Goal: Transaction & Acquisition: Book appointment/travel/reservation

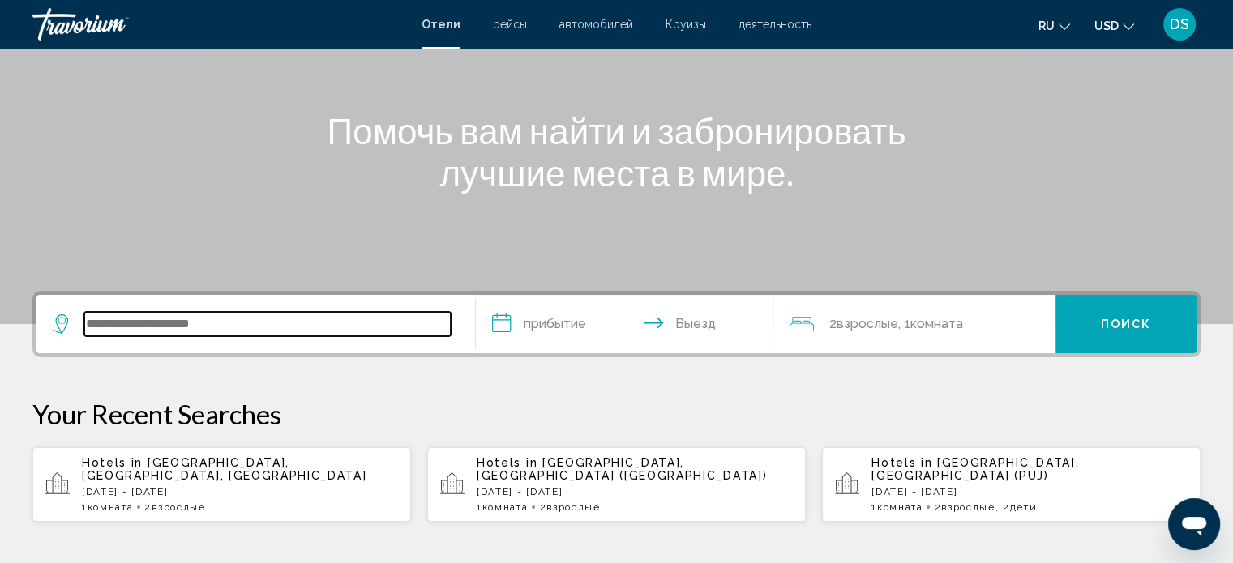
click at [122, 325] on input "Search widget" at bounding box center [267, 324] width 366 height 24
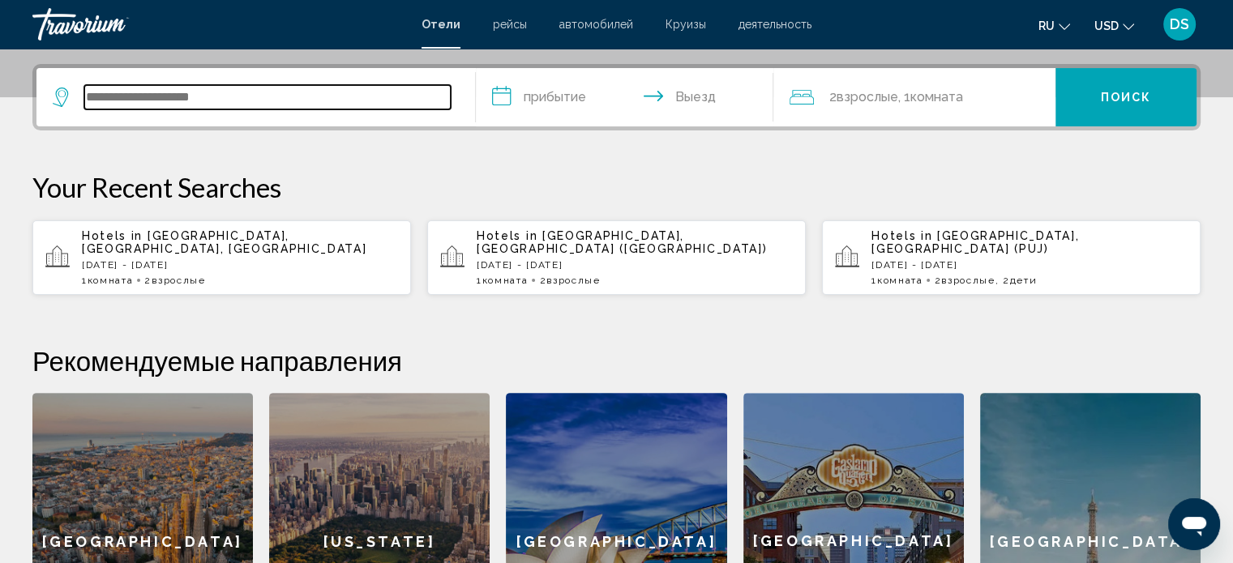
scroll to position [400, 0]
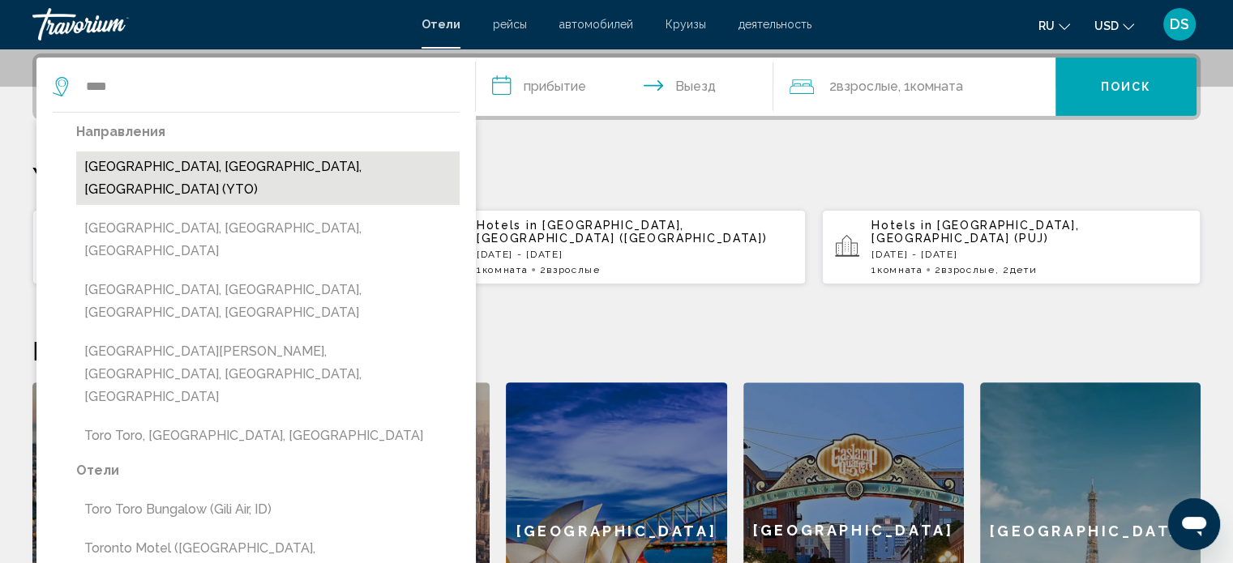
click at [149, 168] on button "[GEOGRAPHIC_DATA], [GEOGRAPHIC_DATA], [GEOGRAPHIC_DATA] (YTO)" at bounding box center [268, 179] width 384 height 54
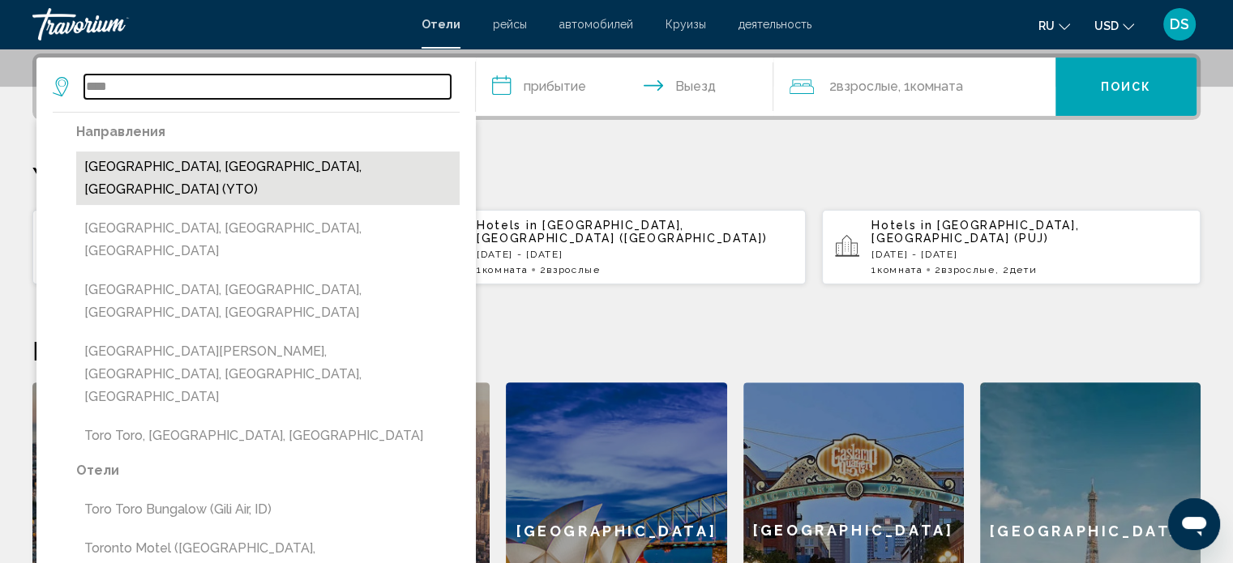
type input "**********"
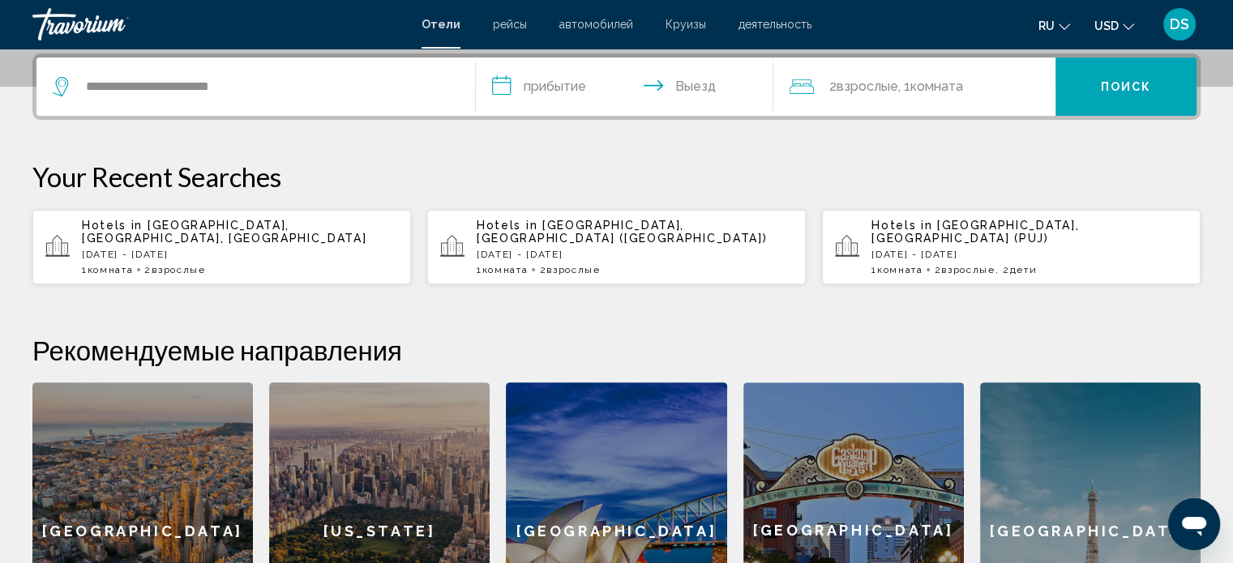
click at [555, 91] on input "**********" at bounding box center [628, 89] width 305 height 63
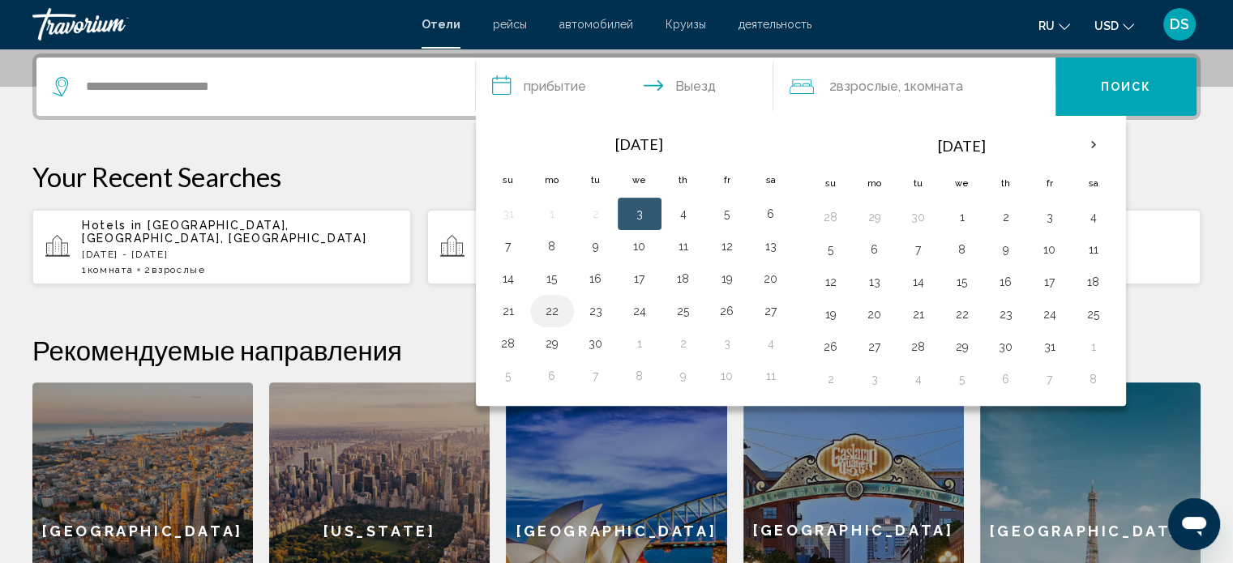
click at [554, 310] on button "22" at bounding box center [552, 311] width 26 height 23
click at [636, 311] on button "24" at bounding box center [640, 311] width 26 height 23
type input "**********"
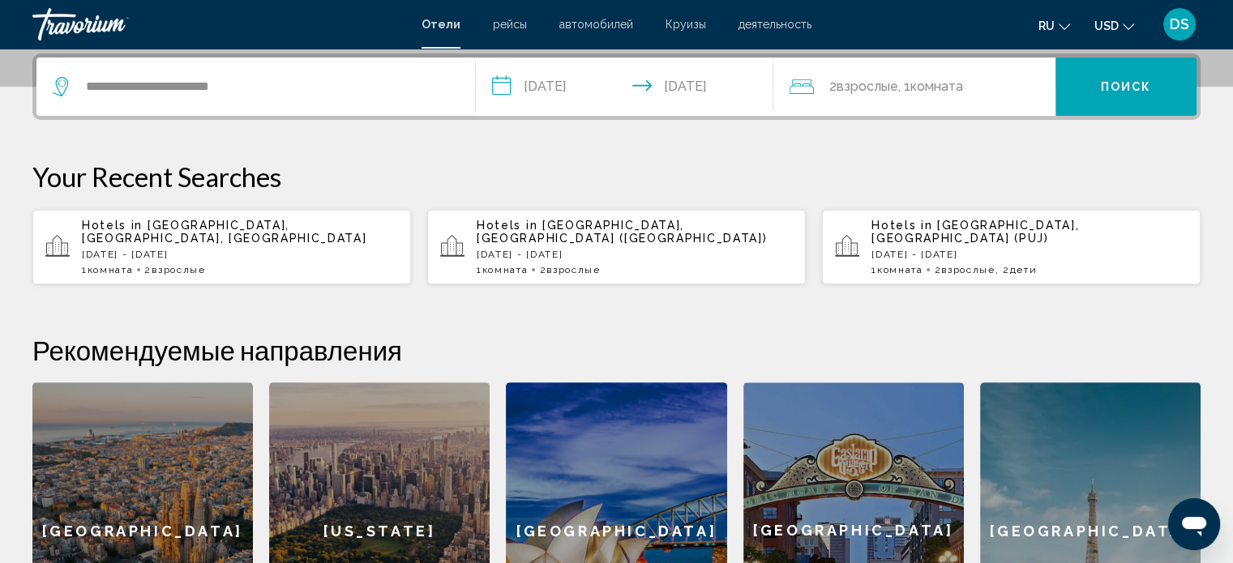
click at [933, 83] on span "Комната" at bounding box center [936, 86] width 53 height 15
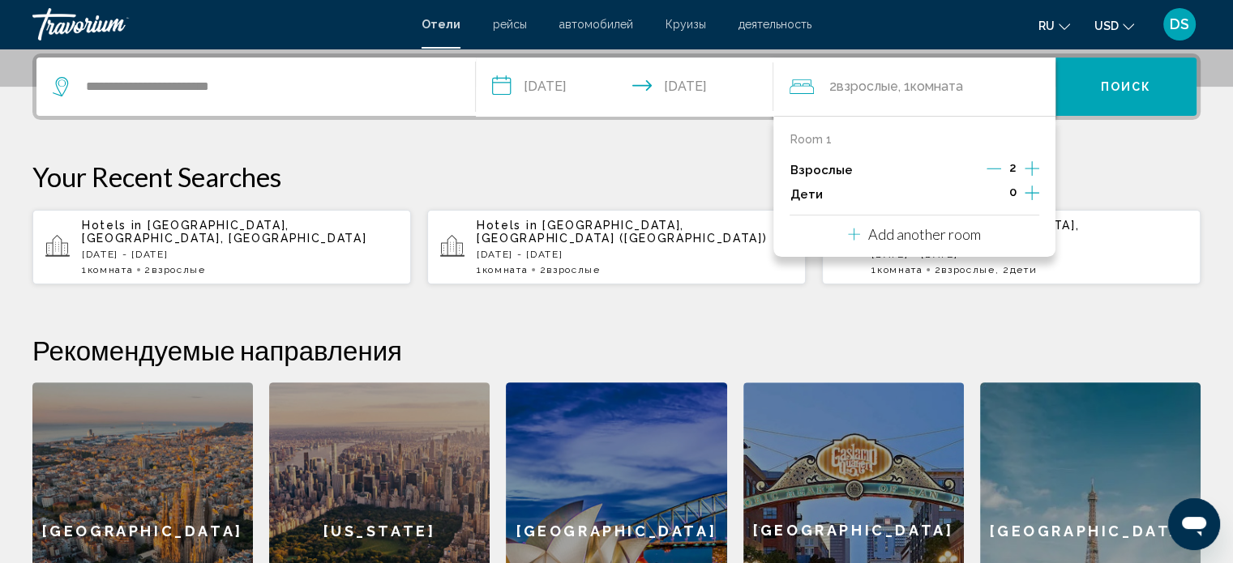
click at [1001, 173] on icon "Decrement adults" at bounding box center [994, 168] width 15 height 15
click at [1028, 190] on icon "Increment children" at bounding box center [1032, 192] width 15 height 19
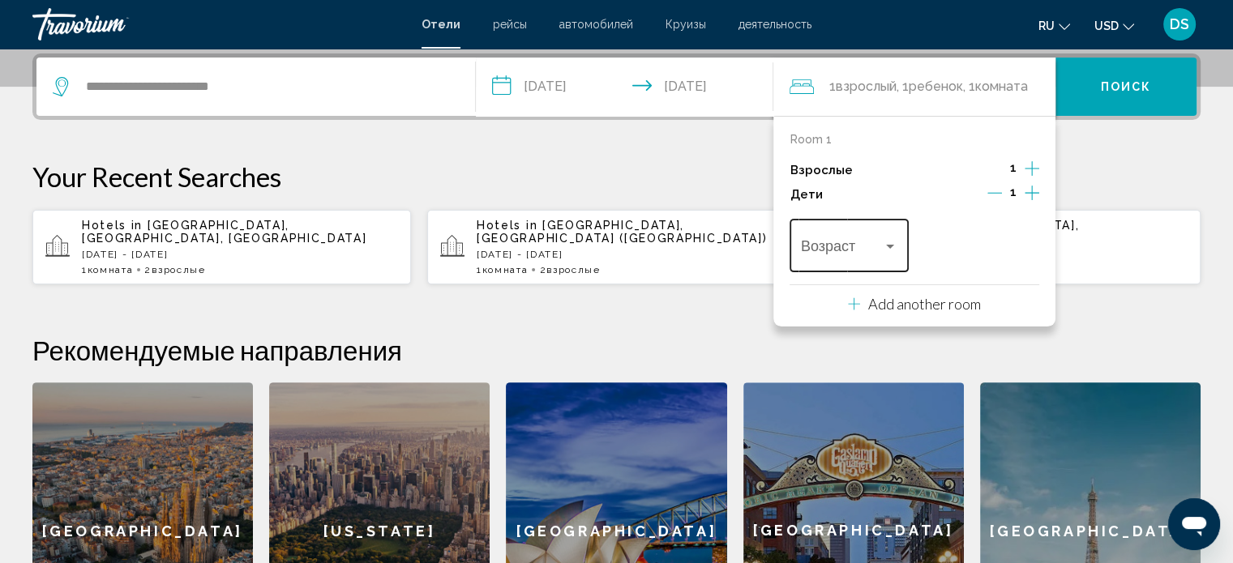
click at [887, 246] on div "Travelers: 1 adult, 1 child" at bounding box center [890, 247] width 8 height 4
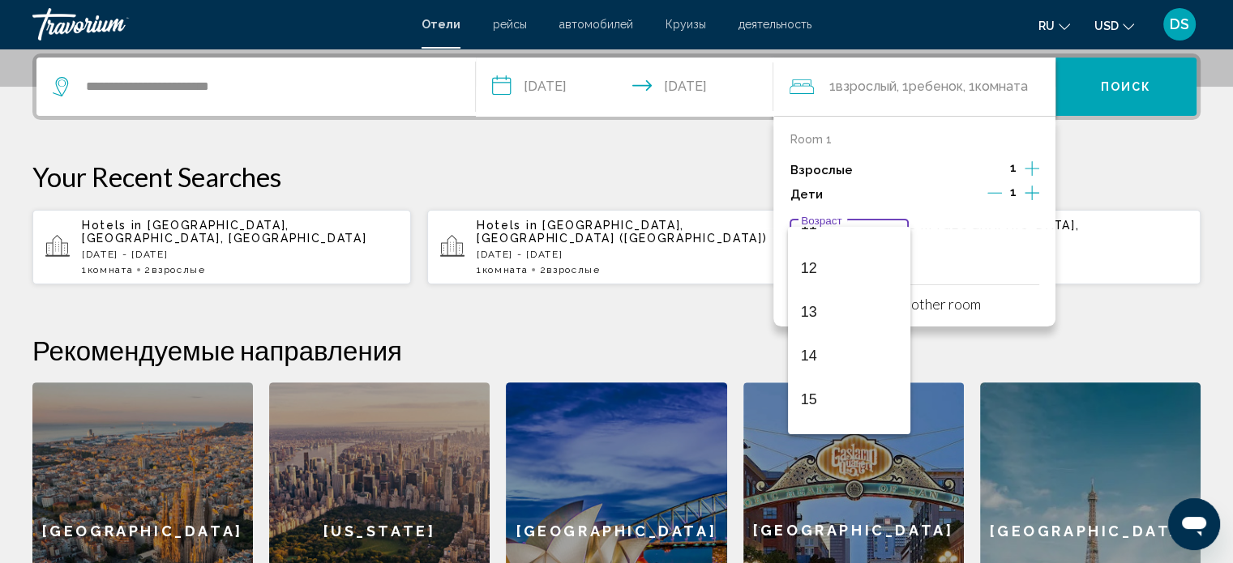
scroll to position [518, 0]
click at [844, 384] on span "15" at bounding box center [849, 388] width 96 height 44
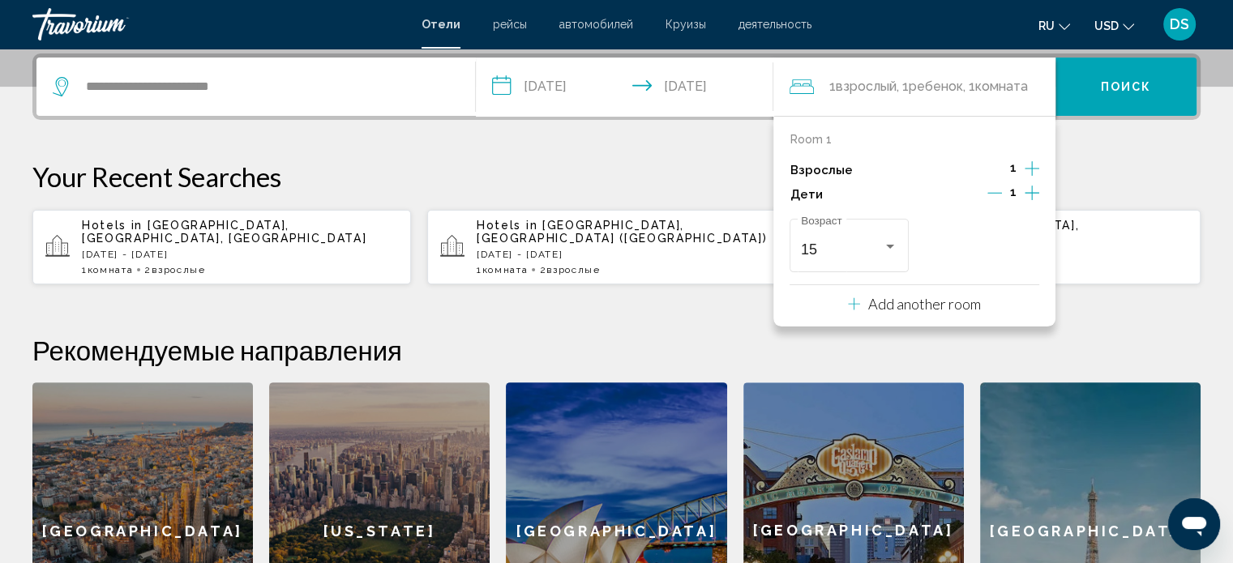
click at [1126, 81] on span "Поиск" at bounding box center [1126, 87] width 51 height 13
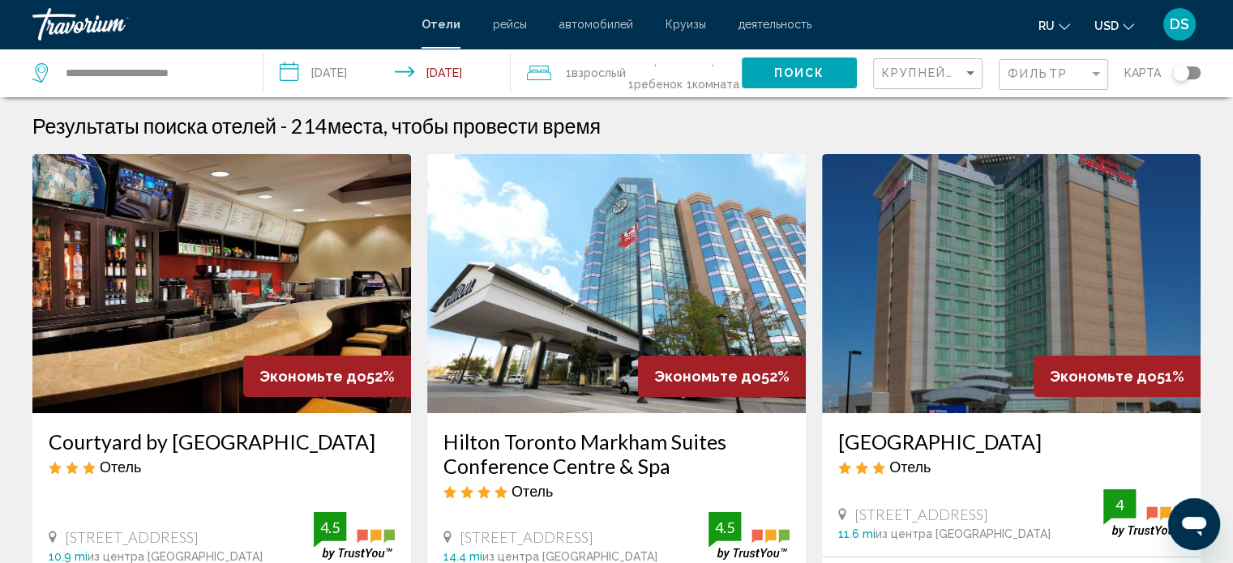
click at [1111, 25] on span "USD" at bounding box center [1107, 25] width 24 height 13
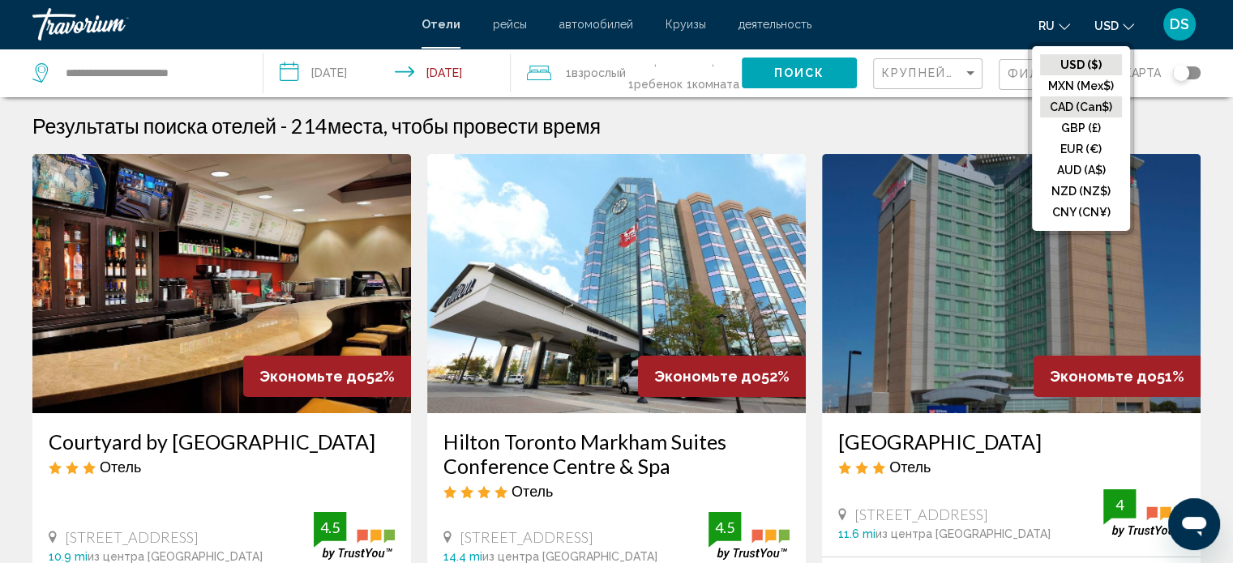
click at [1087, 106] on button "CAD (Can$)" at bounding box center [1081, 106] width 82 height 21
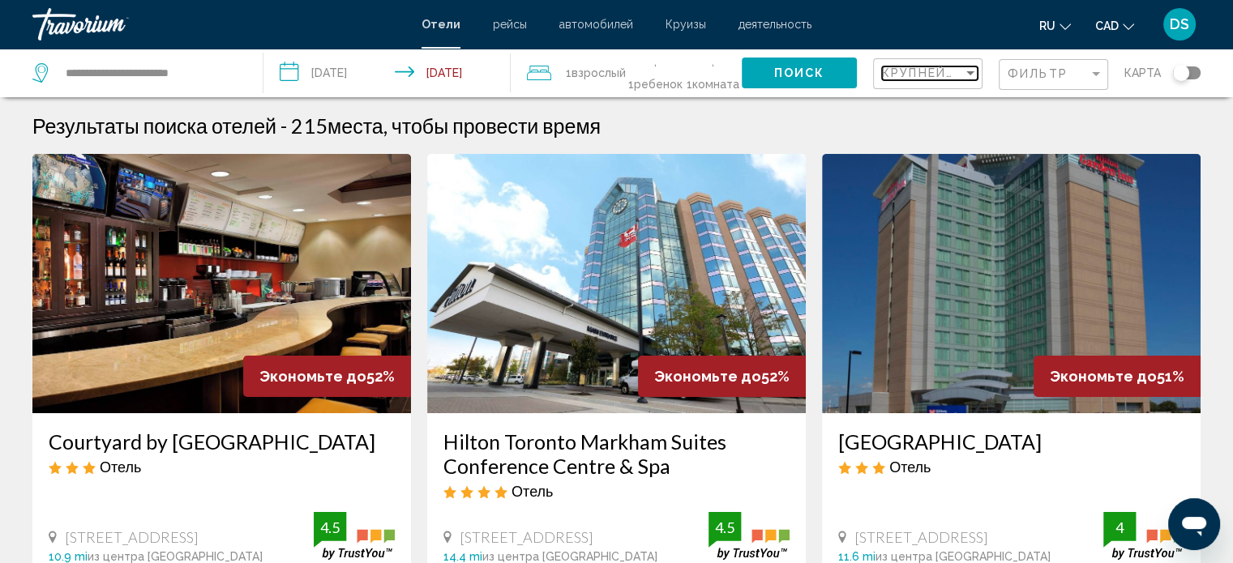
click at [960, 73] on span "Крупнейшие сбережения" at bounding box center [979, 72] width 194 height 13
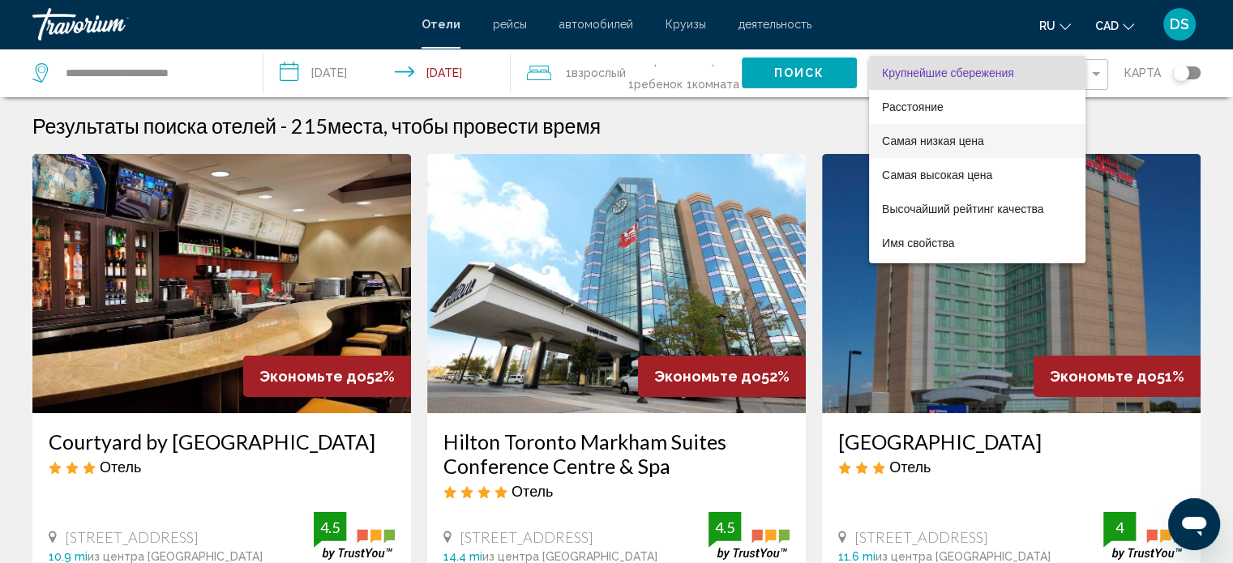
click at [957, 141] on span "Самая низкая цена" at bounding box center [933, 141] width 102 height 13
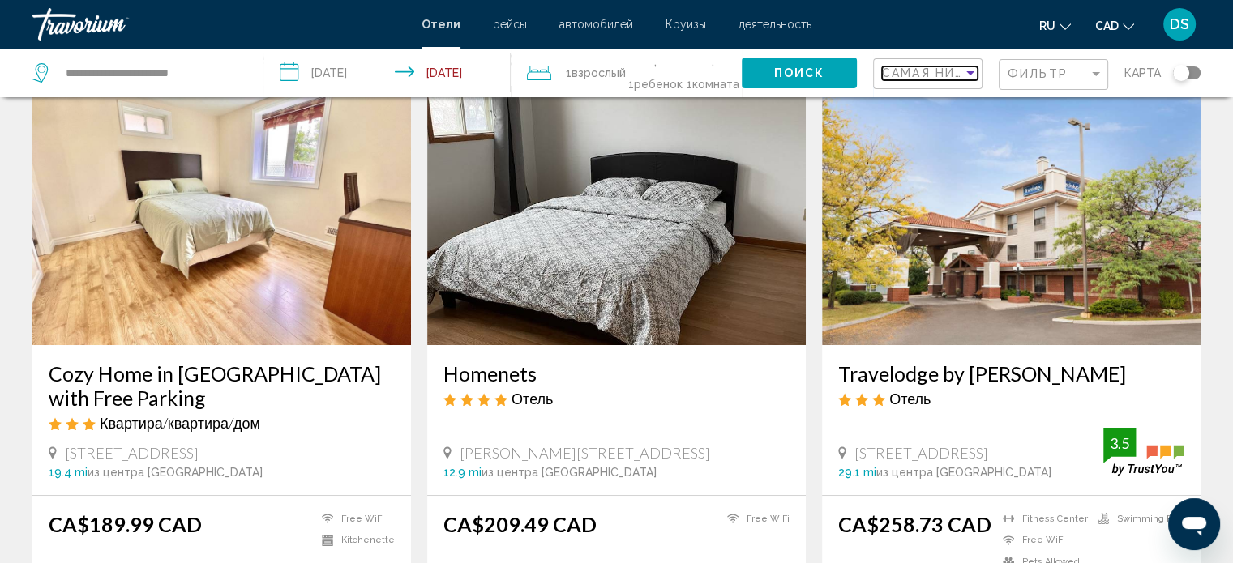
scroll to position [162, 0]
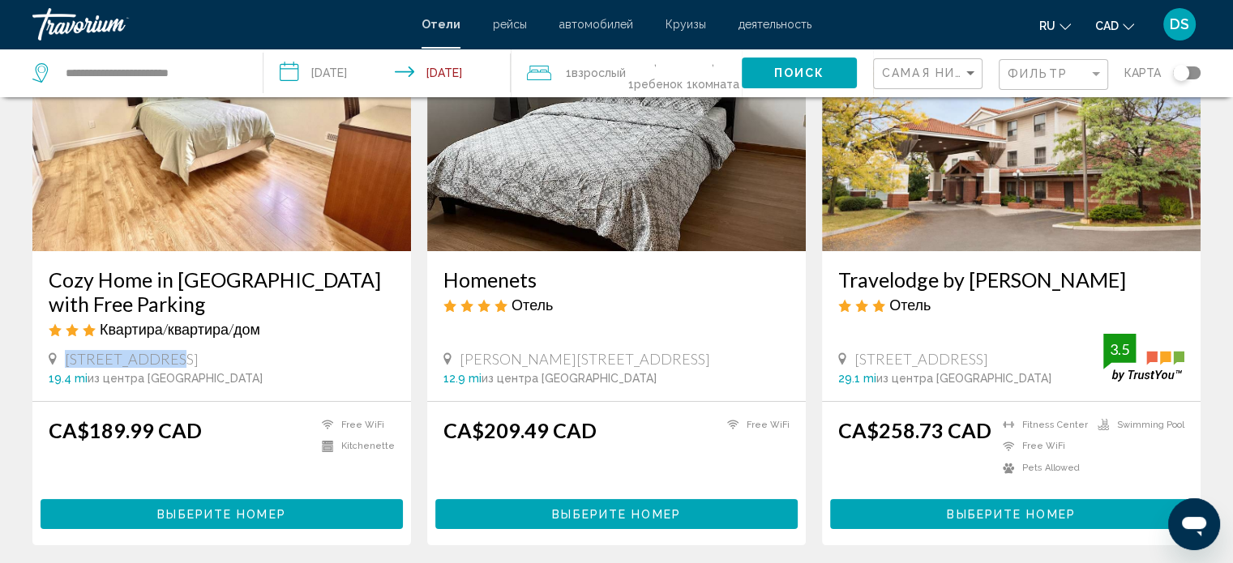
drag, startPoint x: 65, startPoint y: 377, endPoint x: 153, endPoint y: 374, distance: 88.4
click at [153, 368] on span "[STREET_ADDRESS]" at bounding box center [132, 359] width 134 height 18
click at [81, 368] on span "[STREET_ADDRESS]" at bounding box center [132, 359] width 134 height 18
click at [111, 349] on div "Cozy Home in [GEOGRAPHIC_DATA] with Free Parking Квартира/квартира/дом" at bounding box center [222, 309] width 346 height 83
drag, startPoint x: 67, startPoint y: 373, endPoint x: 315, endPoint y: 382, distance: 247.4
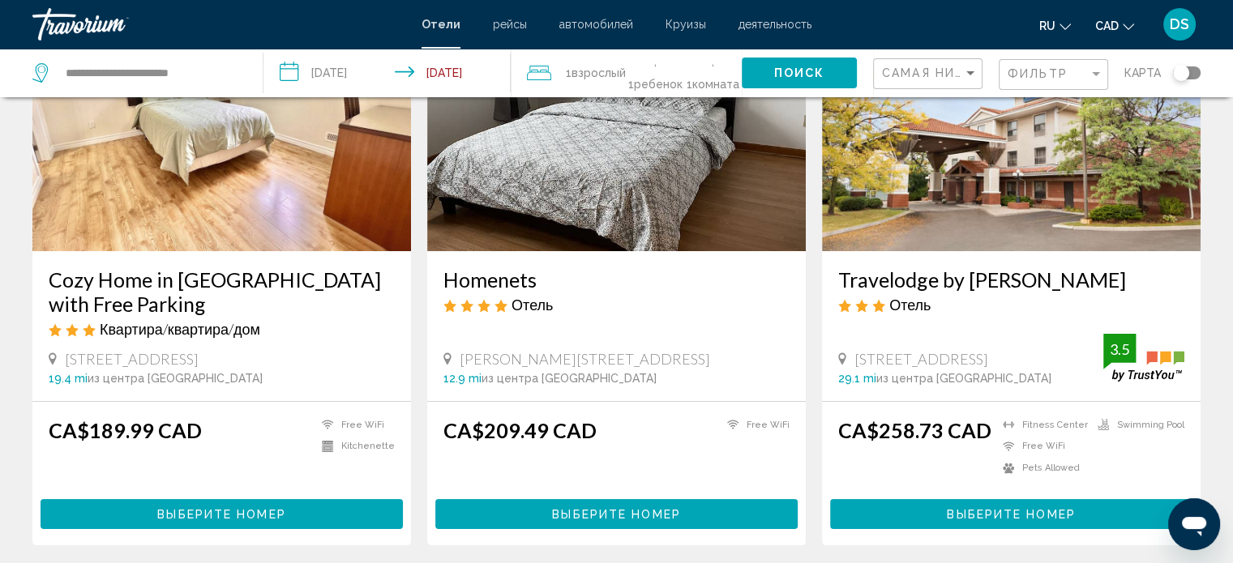
click at [315, 368] on div "[STREET_ADDRESS]" at bounding box center [222, 359] width 346 height 18
click at [275, 385] on div "19.4 mi из центра [GEOGRAPHIC_DATA] от отеля" at bounding box center [222, 378] width 346 height 13
drag, startPoint x: 67, startPoint y: 375, endPoint x: 334, endPoint y: 385, distance: 266.9
click at [334, 385] on div "18 [GEOGRAPHIC_DATA], [GEOGRAPHIC_DATA] 19.4 mi из центра [GEOGRAPHIC_DATA] от …" at bounding box center [222, 367] width 346 height 35
click at [318, 385] on div "19.4 mi из центра [GEOGRAPHIC_DATA] от отеля" at bounding box center [222, 378] width 346 height 13
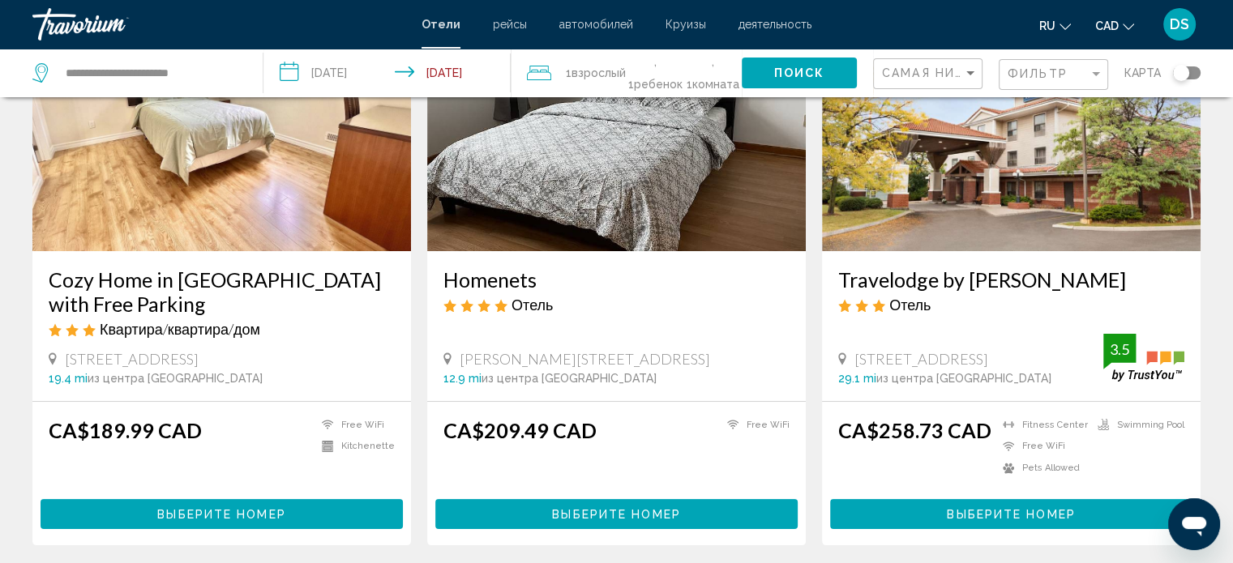
drag, startPoint x: 68, startPoint y: 375, endPoint x: 321, endPoint y: 377, distance: 253.0
click at [321, 368] on div "[STREET_ADDRESS]" at bounding box center [222, 359] width 346 height 18
click at [282, 385] on div "19.4 mi из центра [GEOGRAPHIC_DATA] от отеля" at bounding box center [222, 378] width 346 height 13
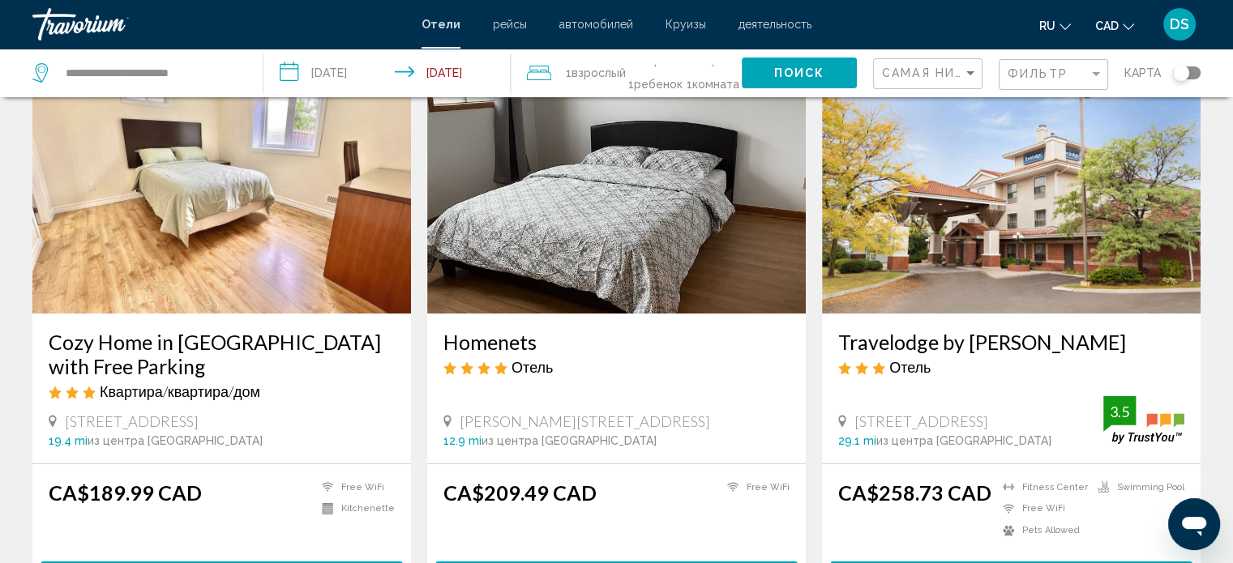
scroll to position [0, 0]
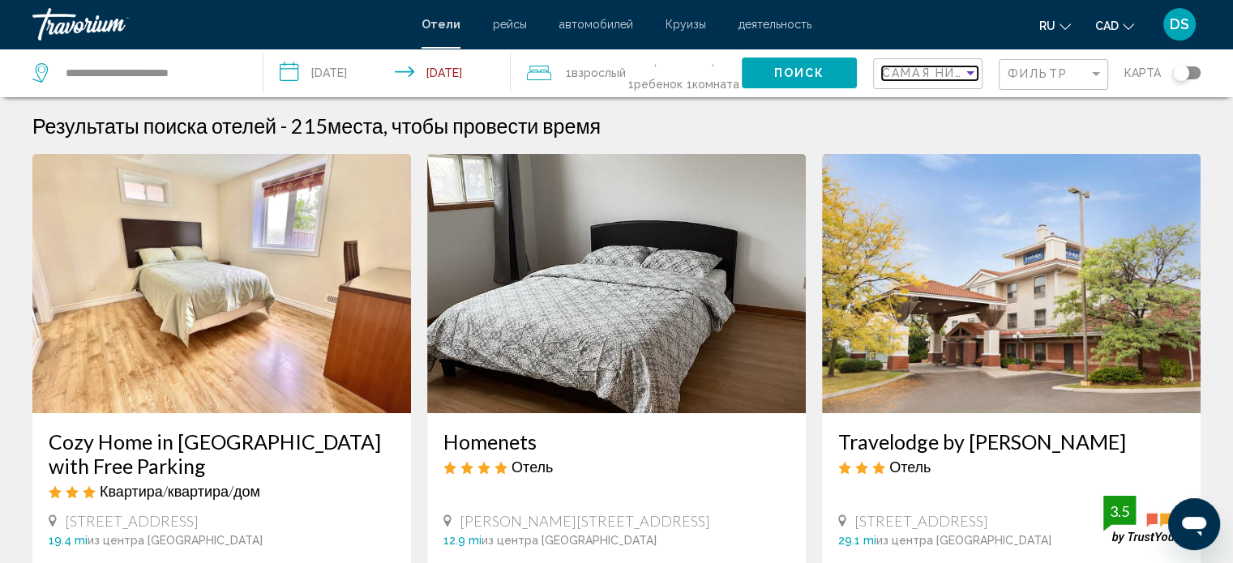
click at [929, 69] on span "Самая низкая цена" at bounding box center [957, 72] width 150 height 13
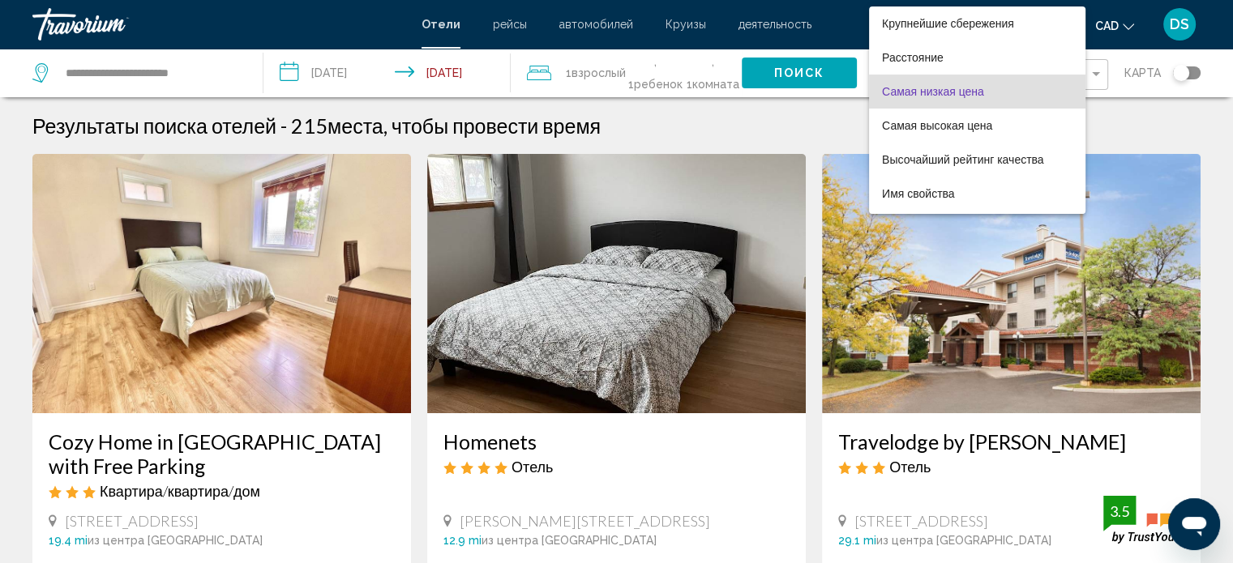
click at [934, 91] on span "Самая низкая цена" at bounding box center [933, 91] width 102 height 13
